Goal: Task Accomplishment & Management: Complete application form

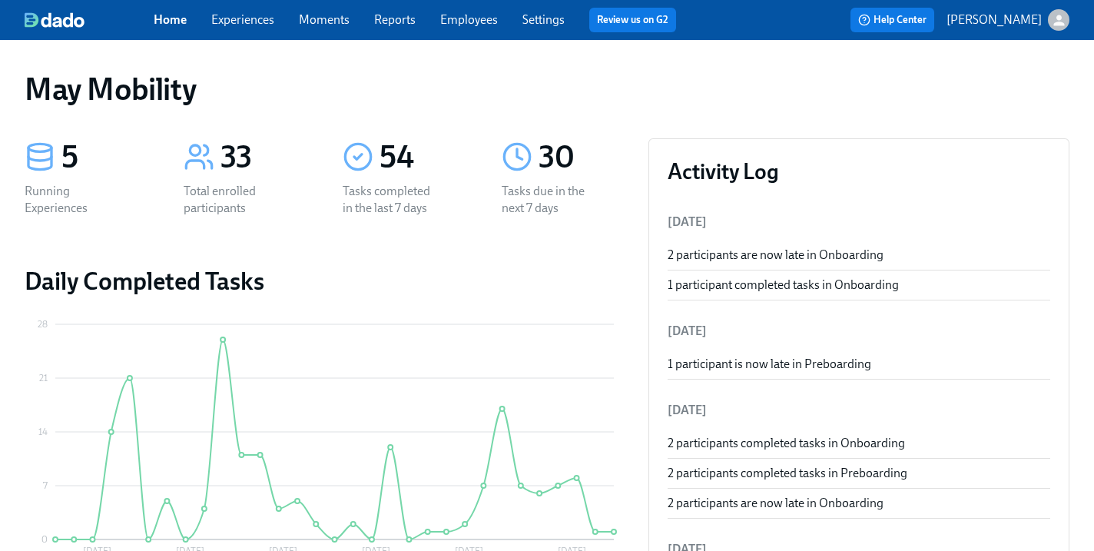
click at [262, 28] on span "Experiences" at bounding box center [242, 20] width 63 height 17
click at [253, 25] on link "Experiences" at bounding box center [242, 19] width 63 height 15
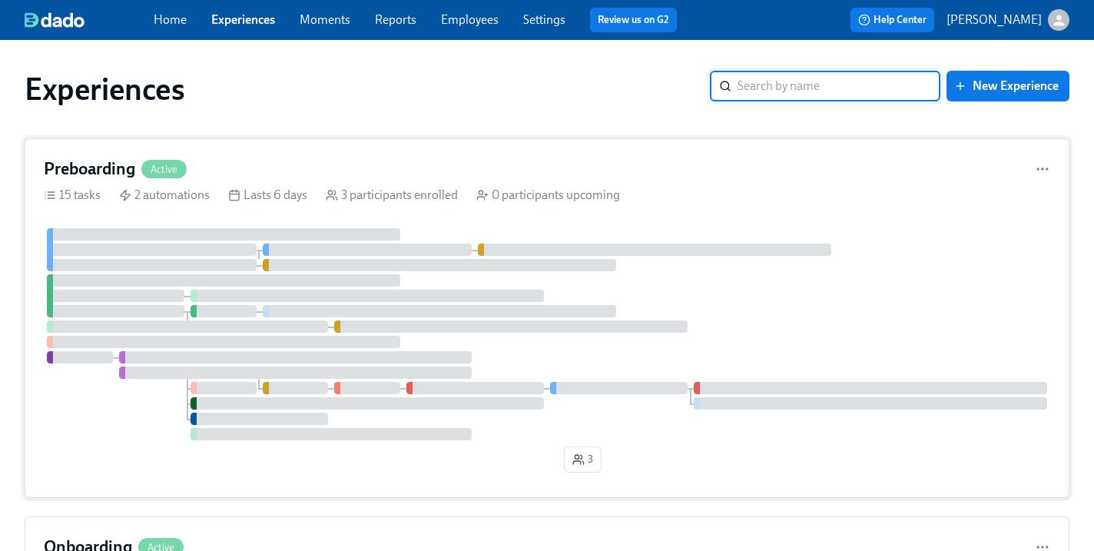
click at [218, 157] on div "Preboarding Active 15 tasks 2 automations Lasts 6 days 3 participants enrolled …" at bounding box center [547, 317] width 1044 height 359
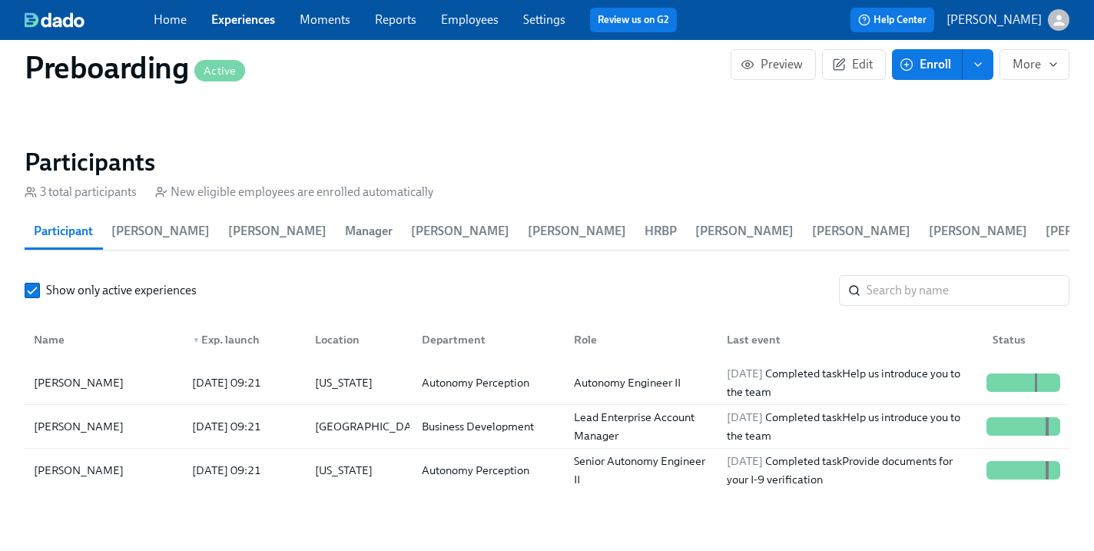
scroll to position [1502, 0]
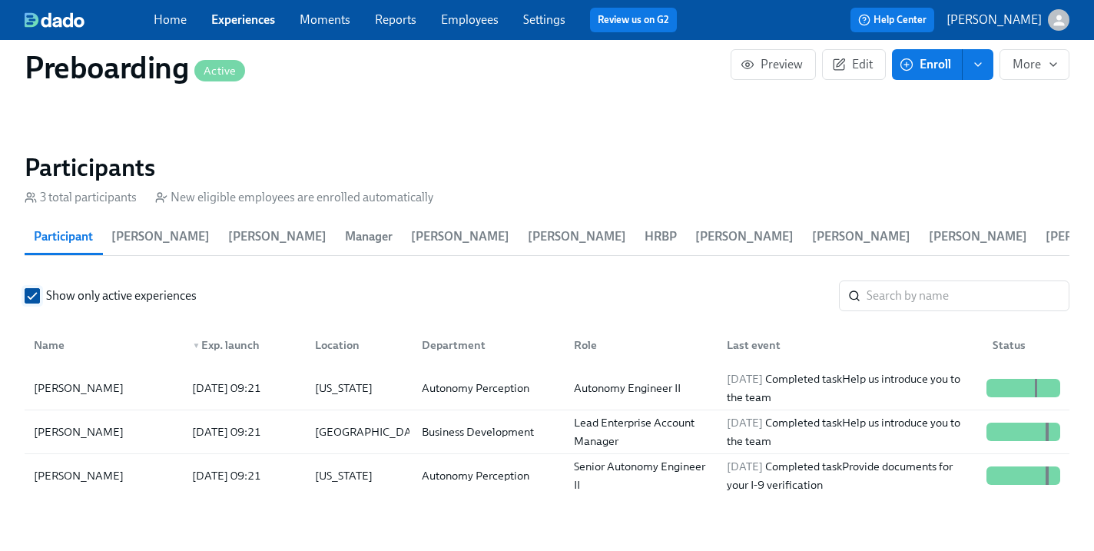
click at [29, 295] on input "Show only active experiences" at bounding box center [32, 296] width 14 height 14
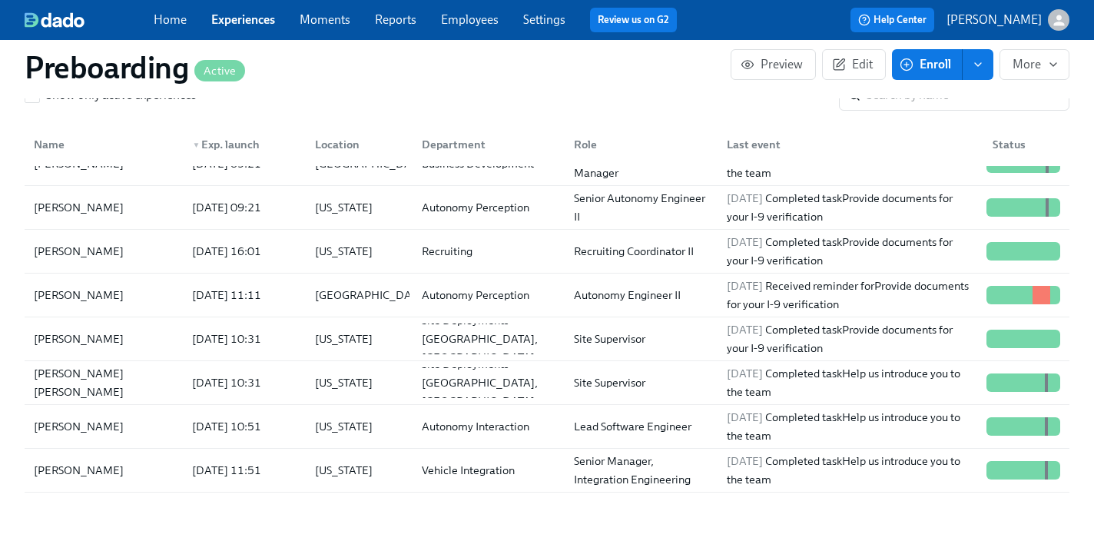
scroll to position [67, 0]
click at [113, 289] on div "Yiran Mao" at bounding box center [104, 295] width 152 height 31
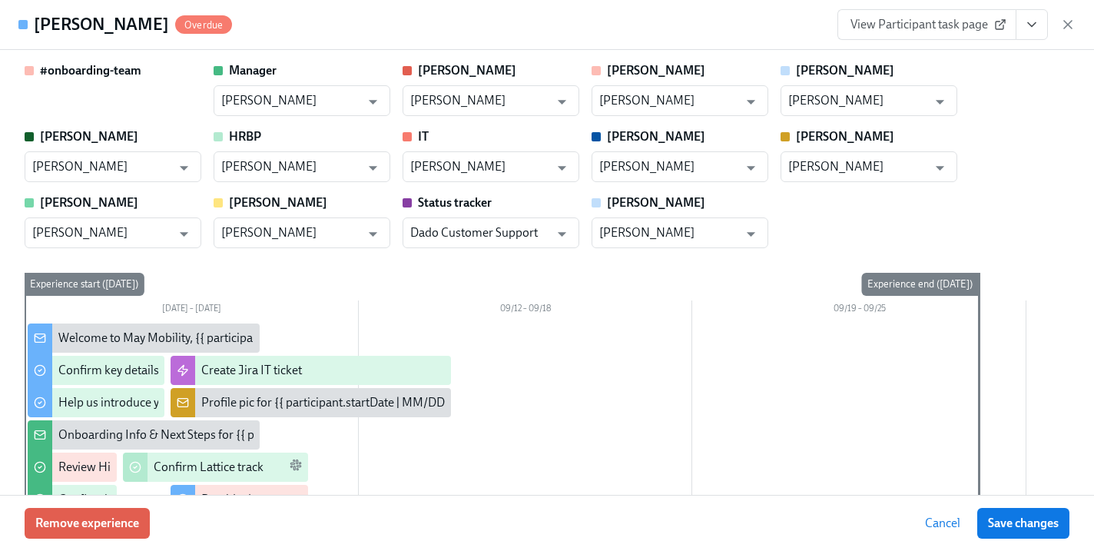
click at [1030, 23] on icon "View task page" at bounding box center [1031, 24] width 15 height 15
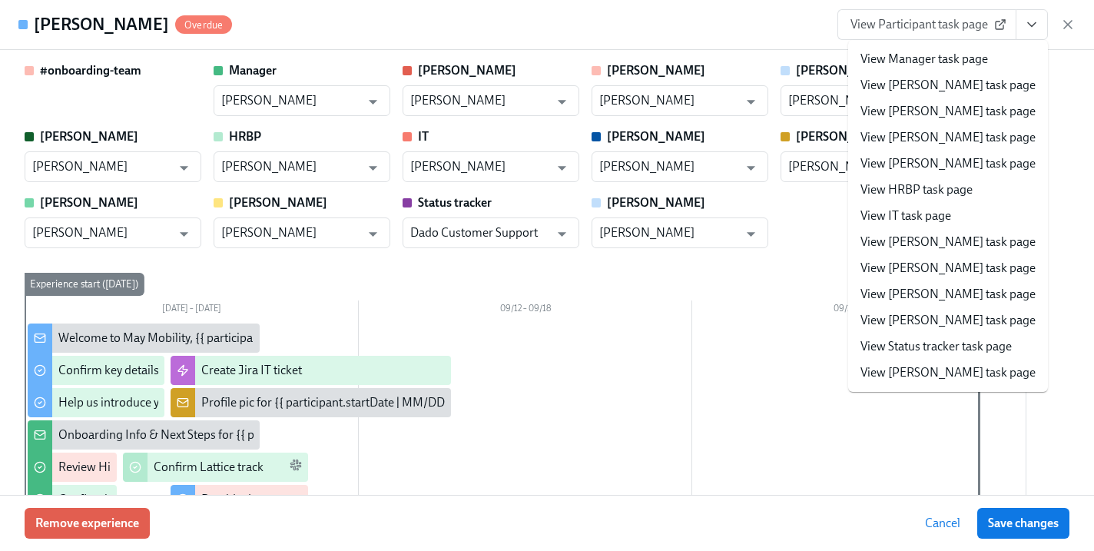
click at [992, 23] on span "View Participant task page" at bounding box center [926, 24] width 153 height 15
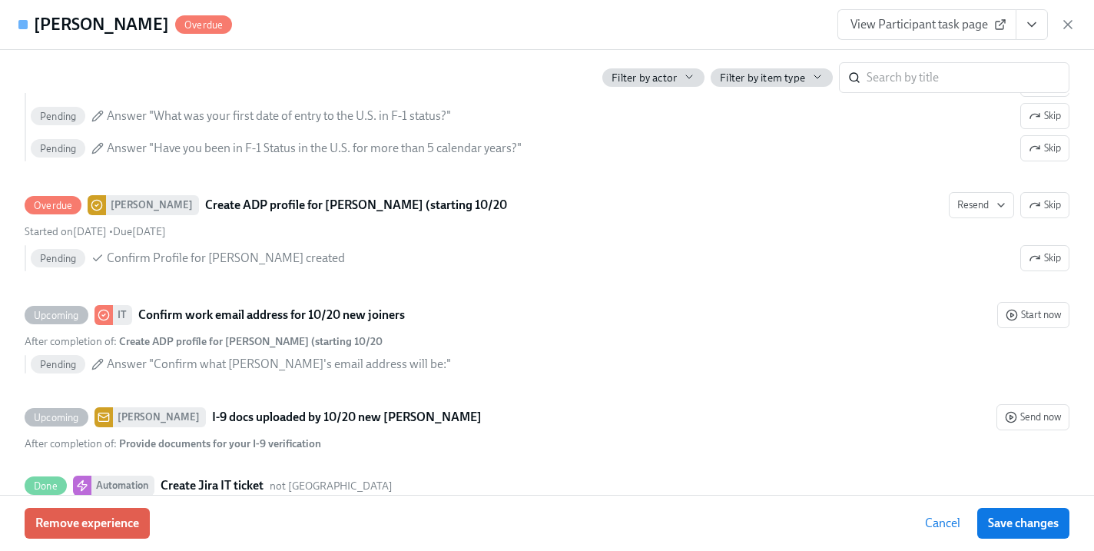
scroll to position [3455, 0]
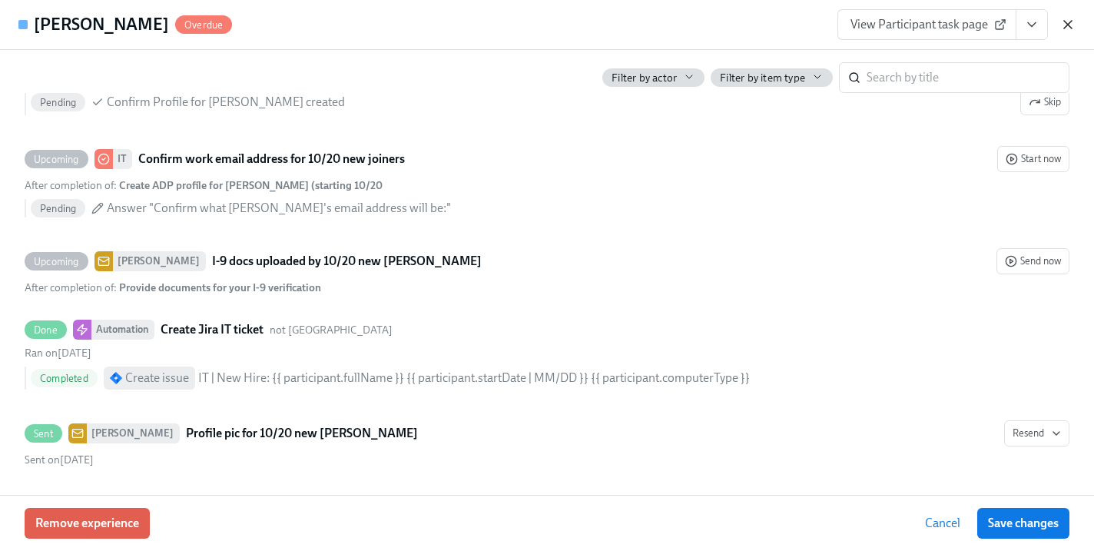
click at [1065, 27] on icon "button" at bounding box center [1068, 25] width 8 height 8
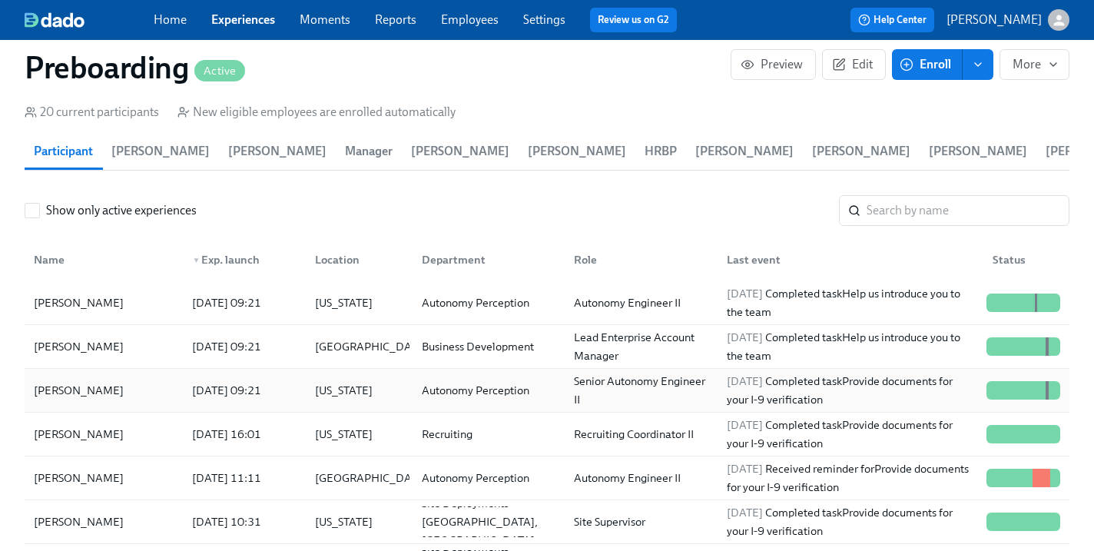
scroll to position [1586, 0]
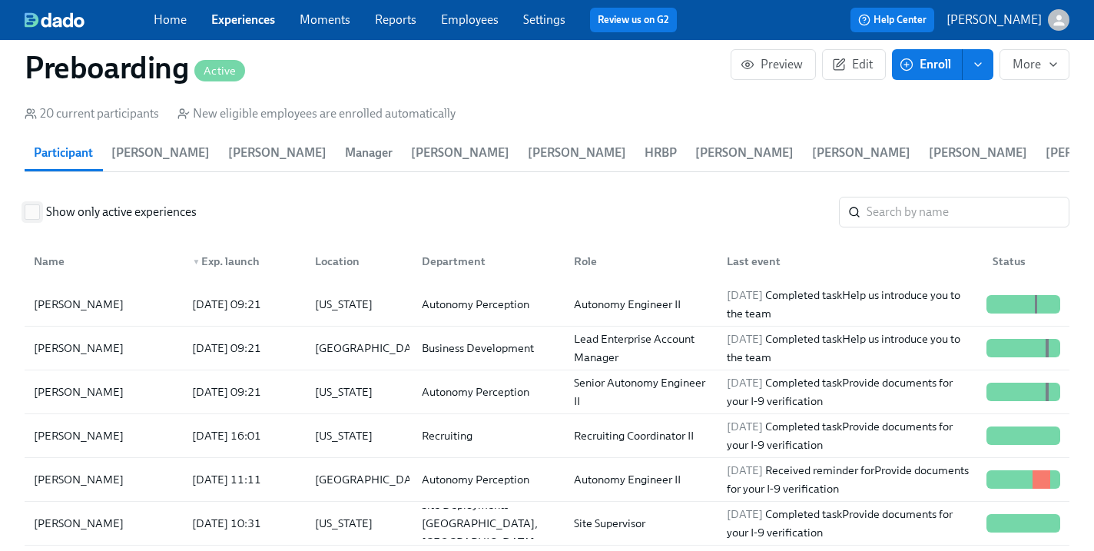
click at [90, 218] on span "Show only active experiences" at bounding box center [121, 212] width 151 height 17
click at [39, 218] on input "Show only active experiences" at bounding box center [32, 212] width 14 height 14
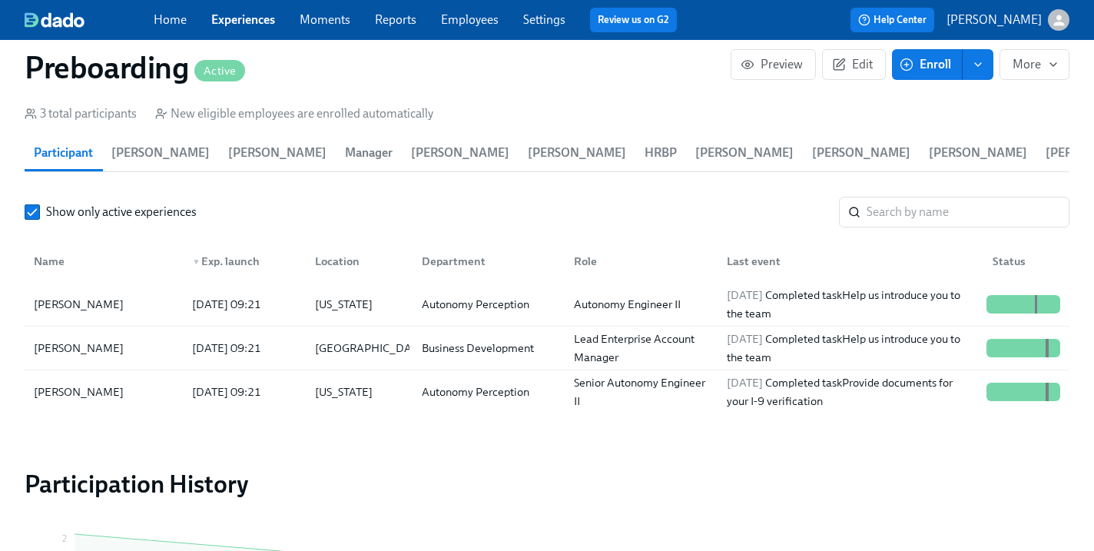
click at [62, 202] on div "Show only active experiences ​" at bounding box center [547, 212] width 1044 height 31
click at [64, 210] on span "Show only active experiences" at bounding box center [121, 212] width 151 height 17
click at [39, 210] on input "Show only active experiences" at bounding box center [32, 212] width 14 height 14
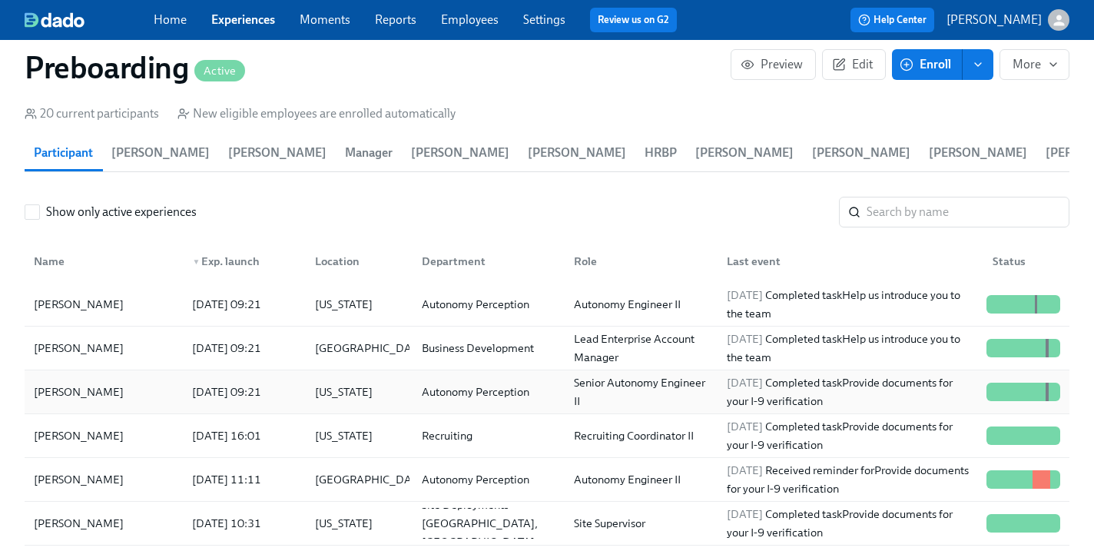
scroll to position [141, 0]
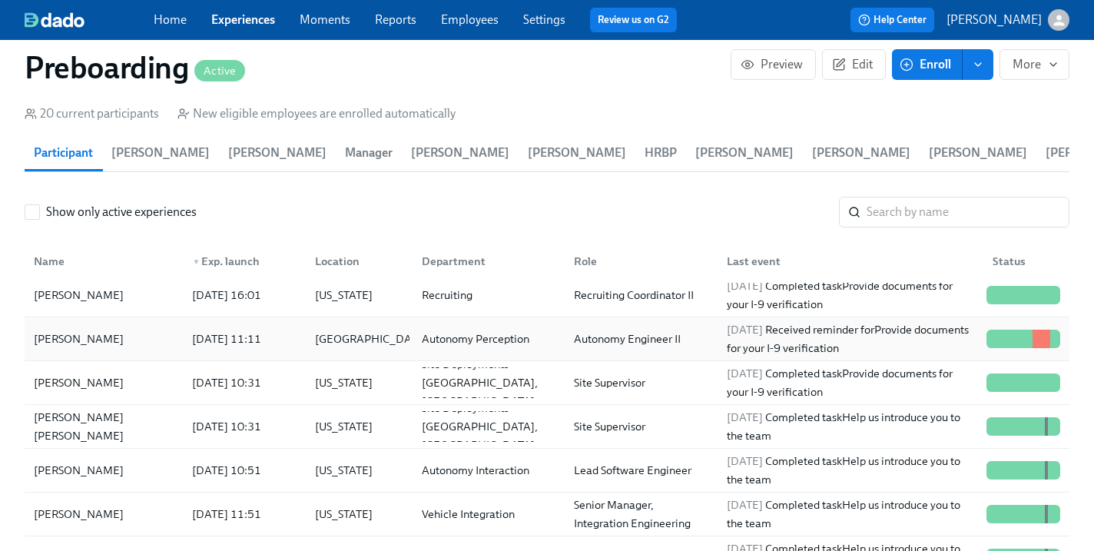
click at [144, 345] on div "Yiran Mao" at bounding box center [104, 338] width 152 height 31
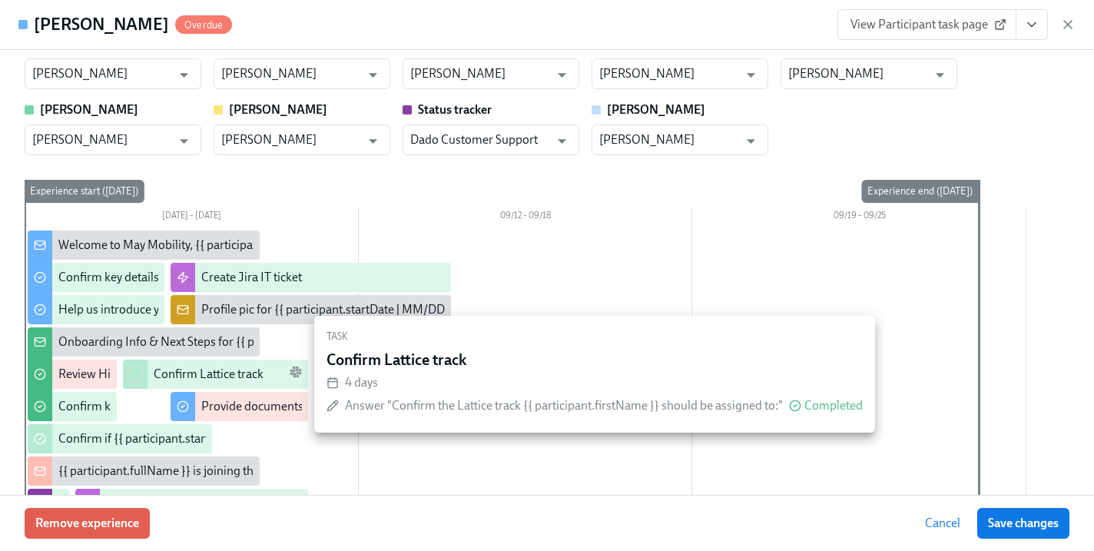
scroll to position [173, 0]
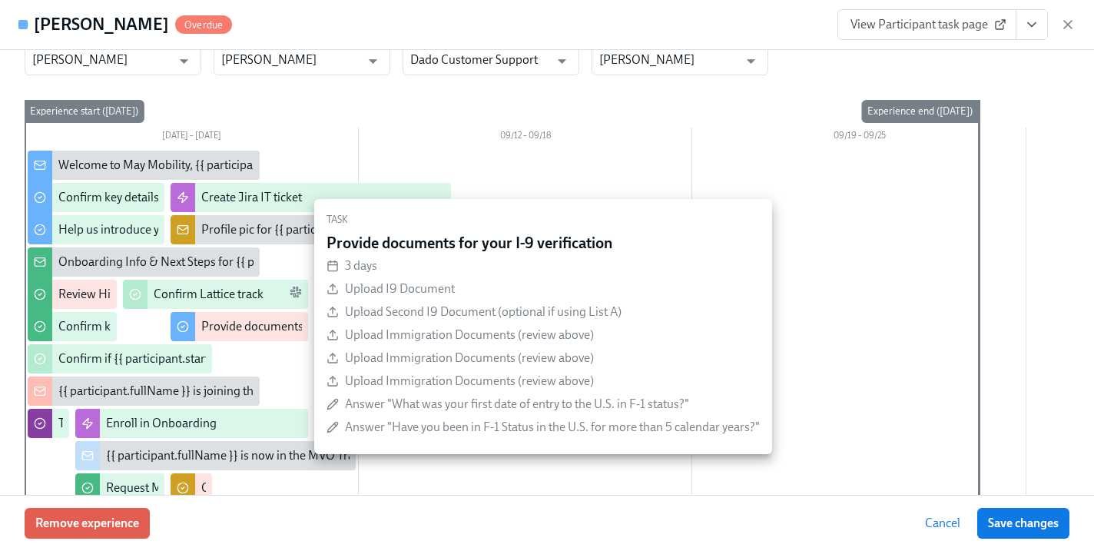
click at [263, 326] on div "Provide documents for your I-9 verification" at bounding box center [313, 326] width 224 height 17
click at [287, 329] on div "Provide documents for your I-9 verification" at bounding box center [313, 326] width 224 height 17
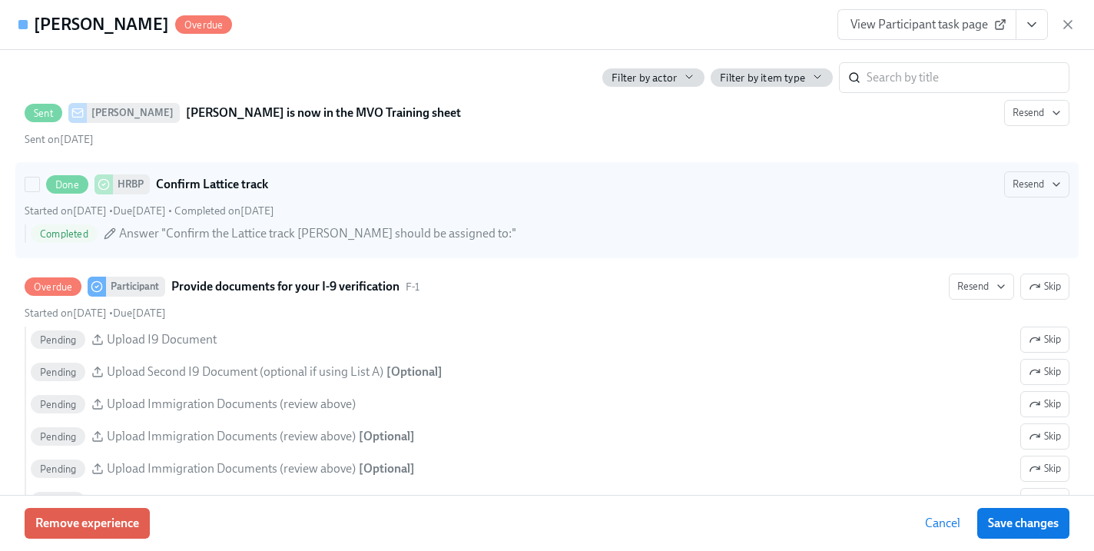
scroll to position [2934, 0]
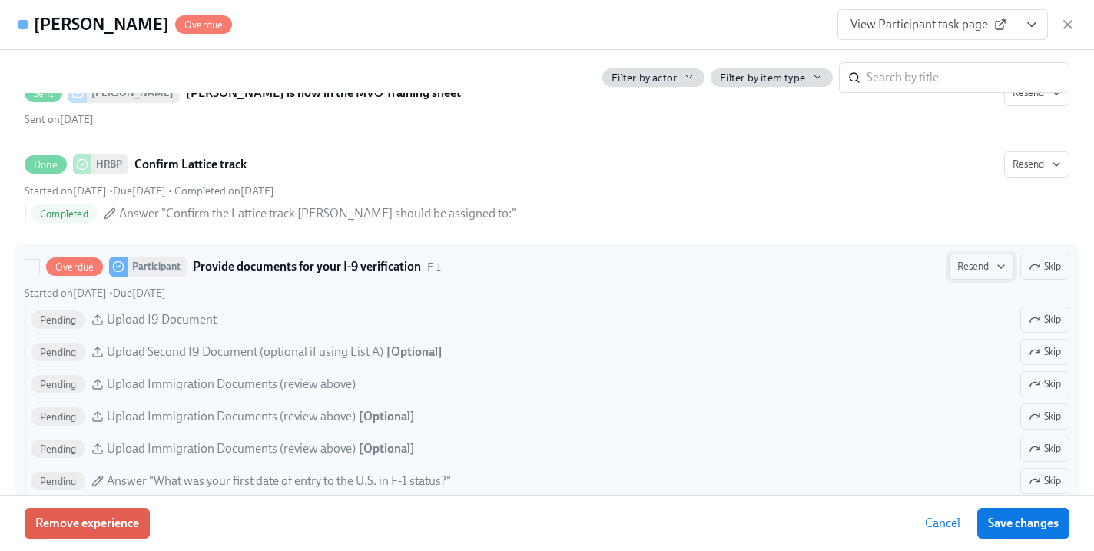
click at [998, 265] on icon "button" at bounding box center [1001, 266] width 6 height 3
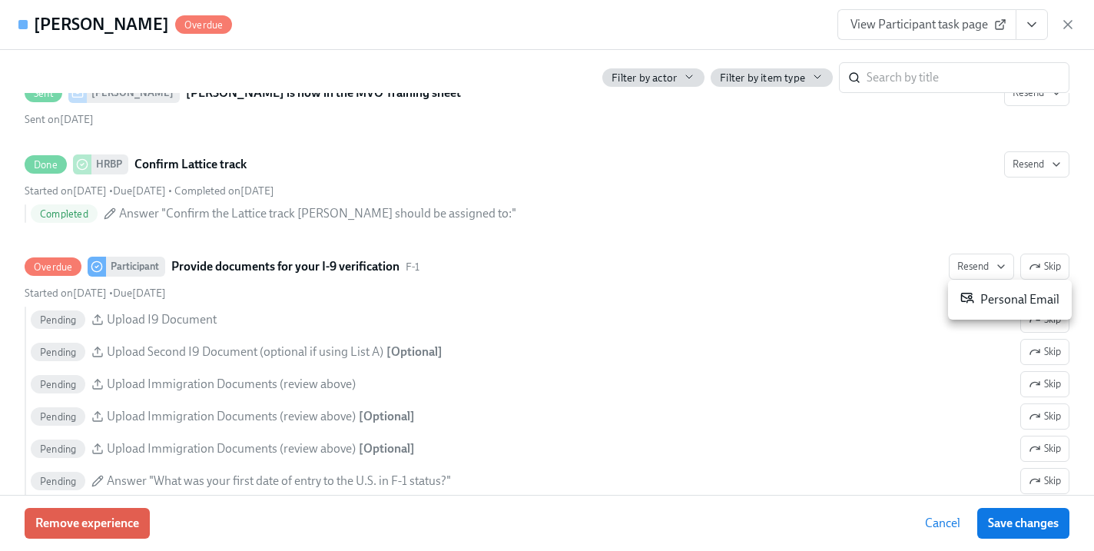
click at [915, 252] on div at bounding box center [547, 275] width 1094 height 551
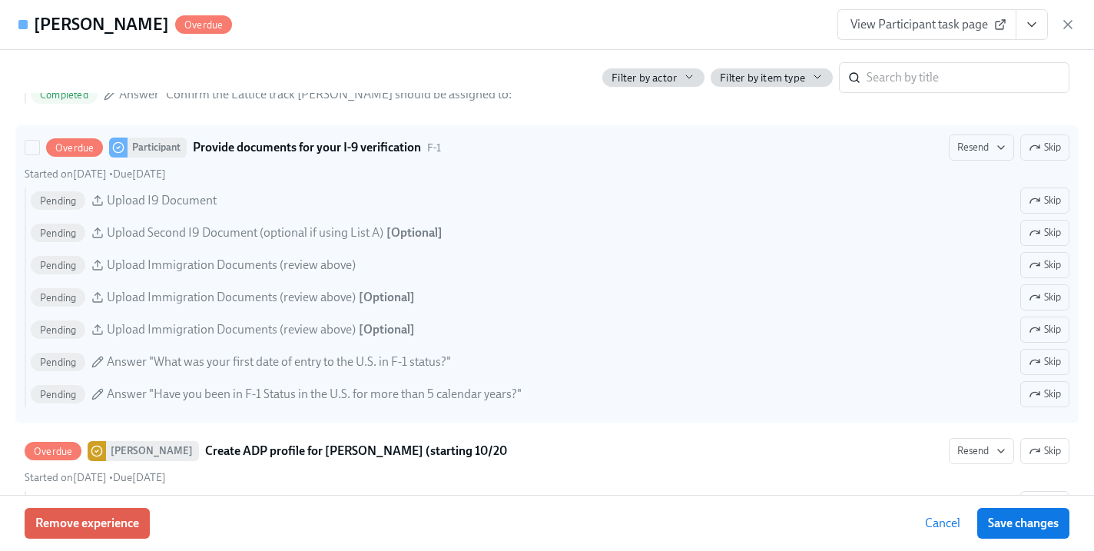
scroll to position [3051, 0]
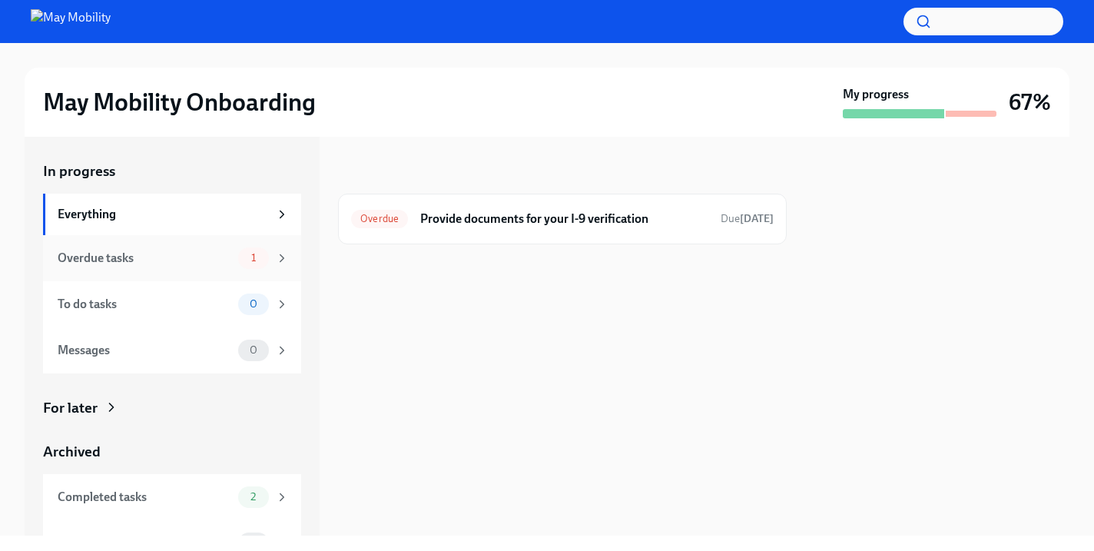
click at [207, 265] on div "Overdue tasks" at bounding box center [145, 258] width 174 height 17
click at [521, 231] on div "Overdue Provide documents for your I-9 verification Due [DATE]" at bounding box center [562, 219] width 448 height 51
click at [544, 216] on h6 "Provide documents for your I-9 verification" at bounding box center [564, 218] width 288 height 17
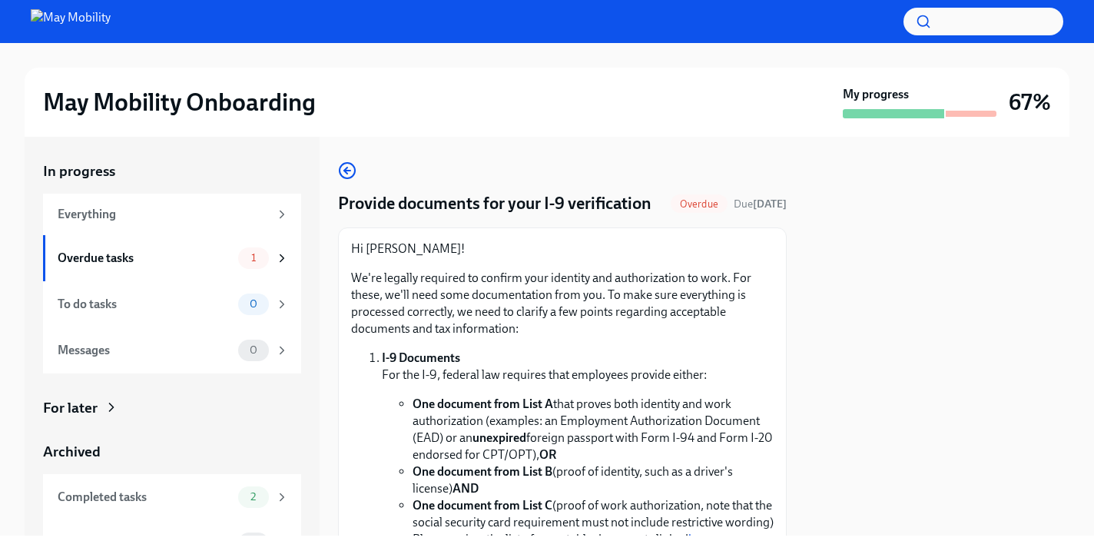
click at [270, 94] on h2 "May Mobility Onboarding" at bounding box center [179, 102] width 273 height 31
